Goal: Task Accomplishment & Management: Use online tool/utility

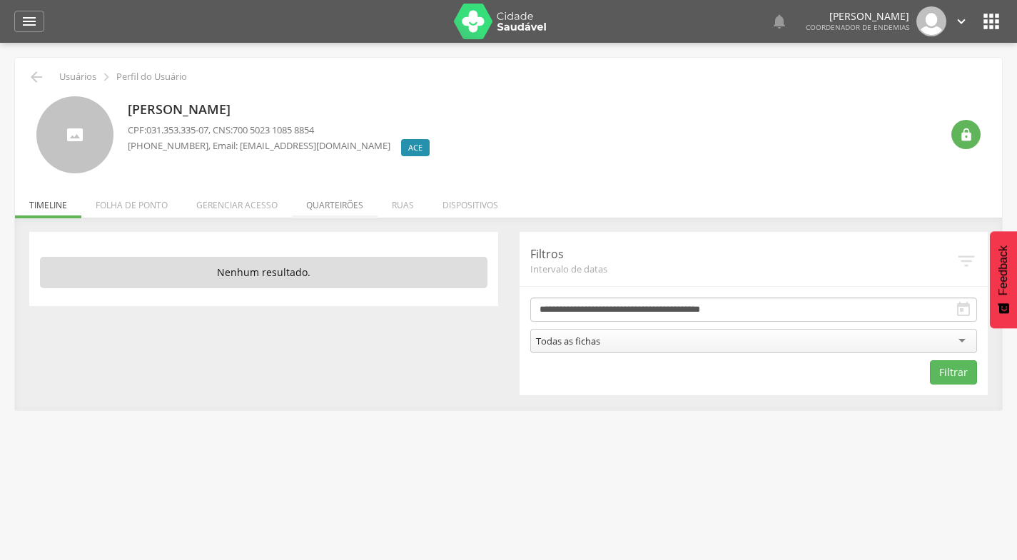
click at [342, 205] on li "Quarteirões" at bounding box center [335, 202] width 86 height 34
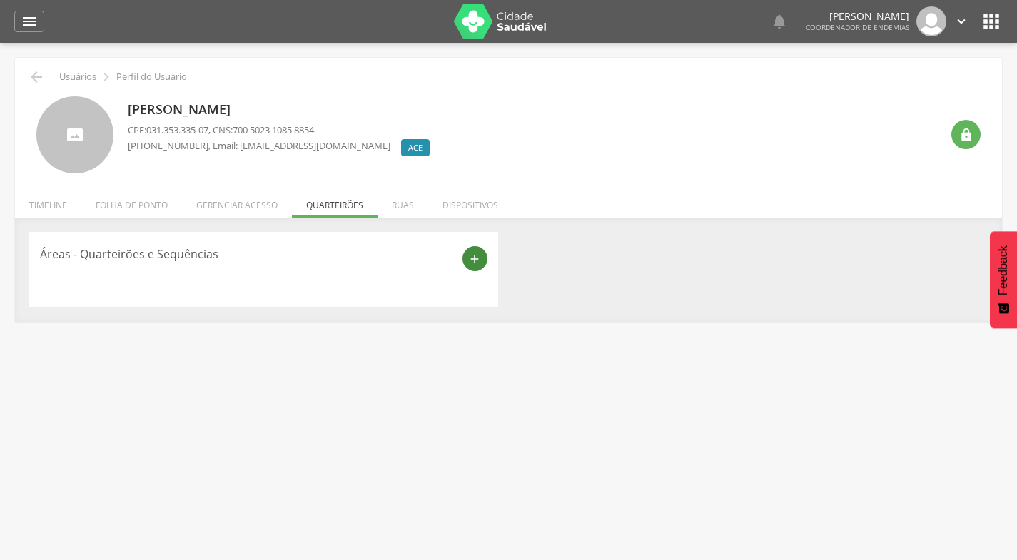
click at [478, 258] on icon "add" at bounding box center [474, 259] width 13 height 13
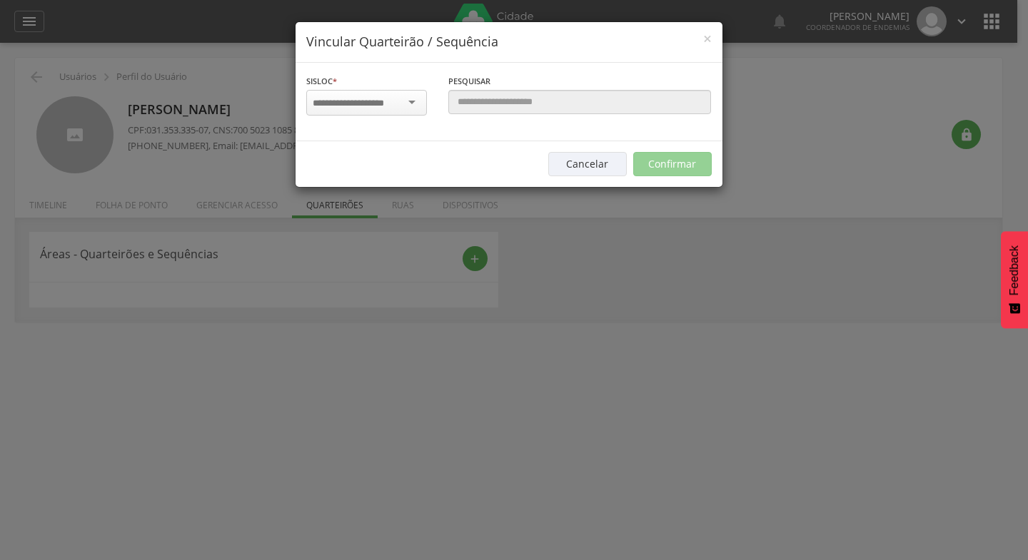
click at [410, 102] on div at bounding box center [366, 103] width 121 height 26
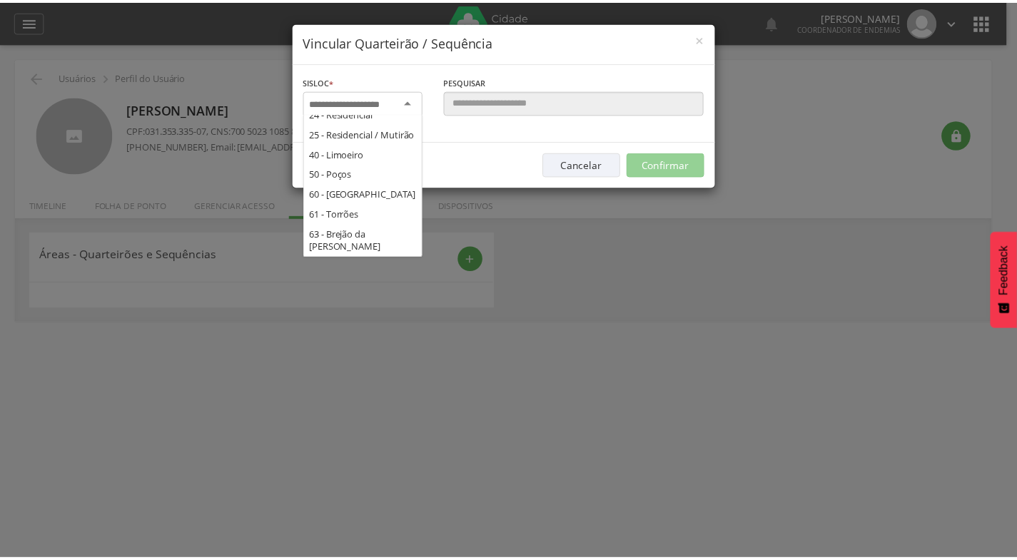
scroll to position [534, 0]
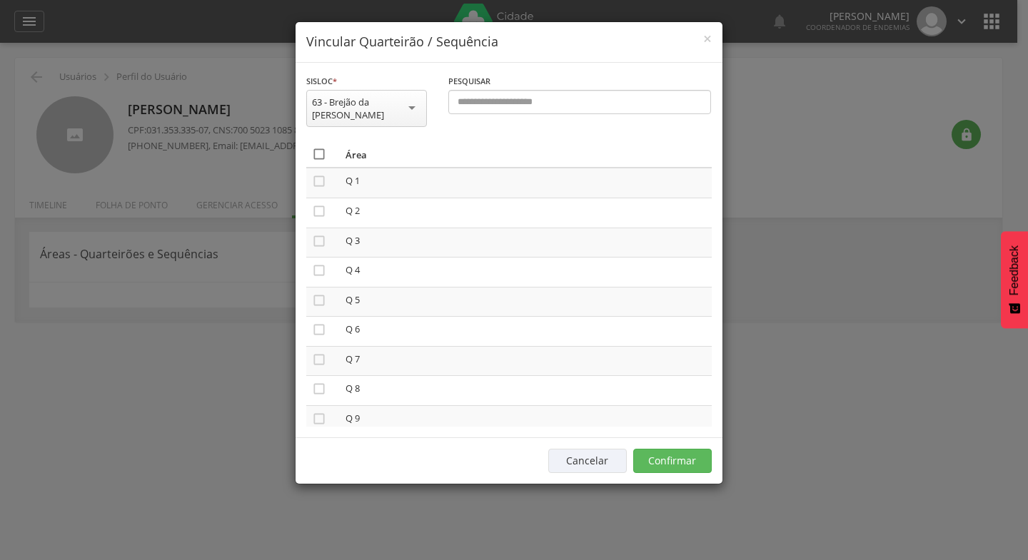
click at [319, 147] on icon "" at bounding box center [319, 154] width 14 height 14
click at [668, 449] on button "Confirmar" at bounding box center [672, 461] width 79 height 24
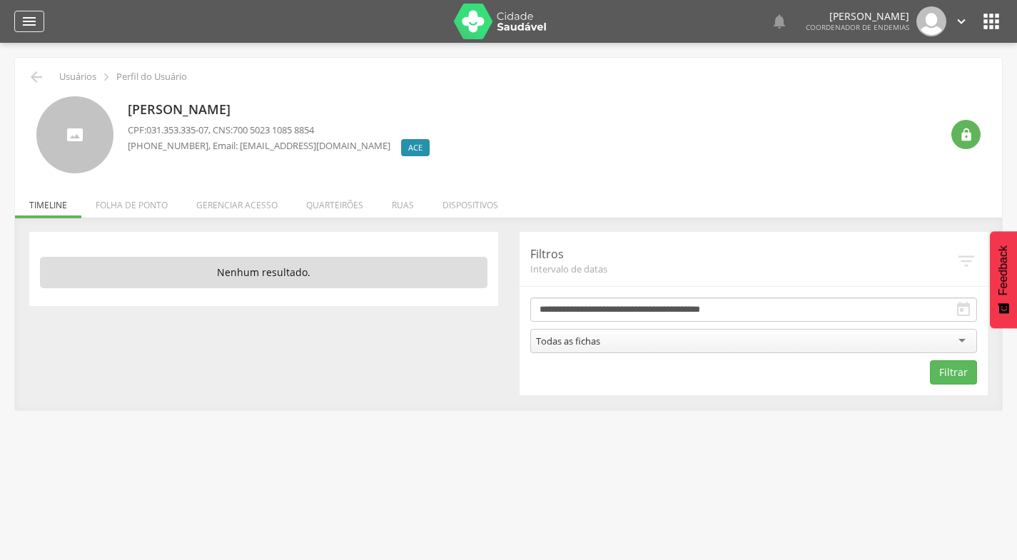
click at [39, 23] on div "" at bounding box center [29, 21] width 30 height 21
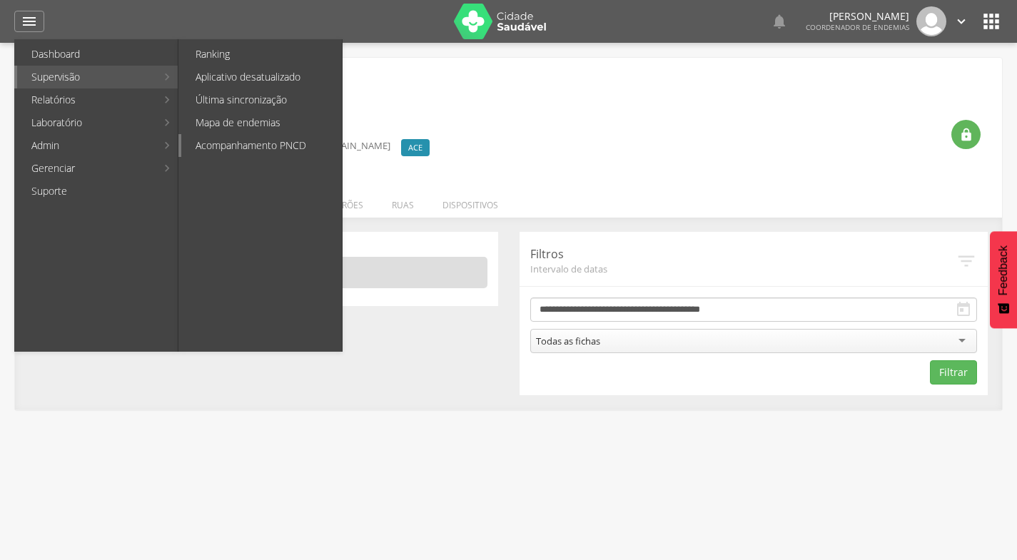
click at [270, 138] on link "Acompanhamento PNCD" at bounding box center [261, 145] width 161 height 23
